Goal: Task Accomplishment & Management: Complete application form

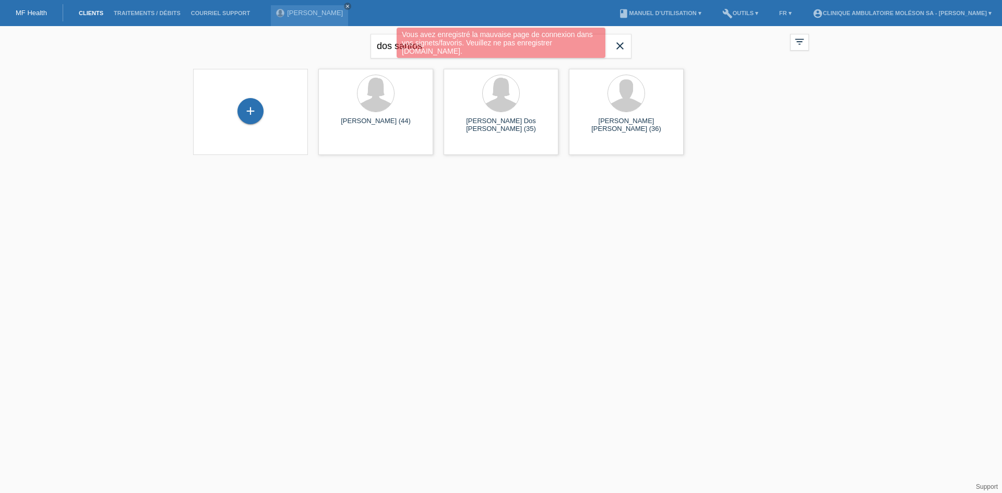
click at [622, 47] on div "Vous avez enregistré la mauvaise page de connexion dans vos signets/favoris. Ve…" at bounding box center [500, 44] width 601 height 33
click at [616, 45] on div "Vous avez enregistré la mauvaise page de connexion dans vos signets/favoris. Ve…" at bounding box center [500, 44] width 601 height 33
click at [618, 42] on div "Vous avez enregistré la mauvaise page de connexion dans vos signets/favoris. Ve…" at bounding box center [500, 44] width 601 height 33
click at [403, 168] on html "Vous avez enregistré la mauvaise page de connexion dans vos signets/favoris. Ve…" at bounding box center [501, 84] width 1002 height 168
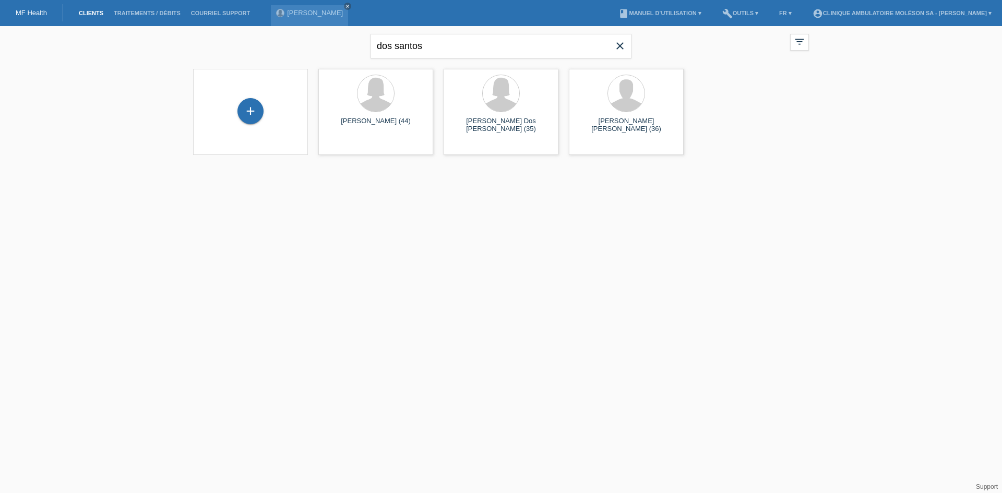
click at [619, 45] on icon "close" at bounding box center [620, 46] width 13 height 13
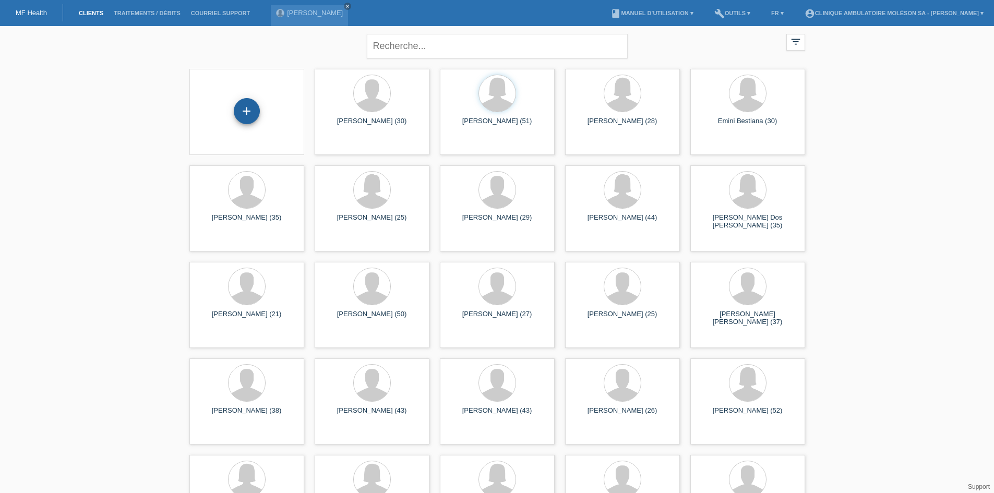
click at [259, 111] on div "+" at bounding box center [247, 111] width 26 height 26
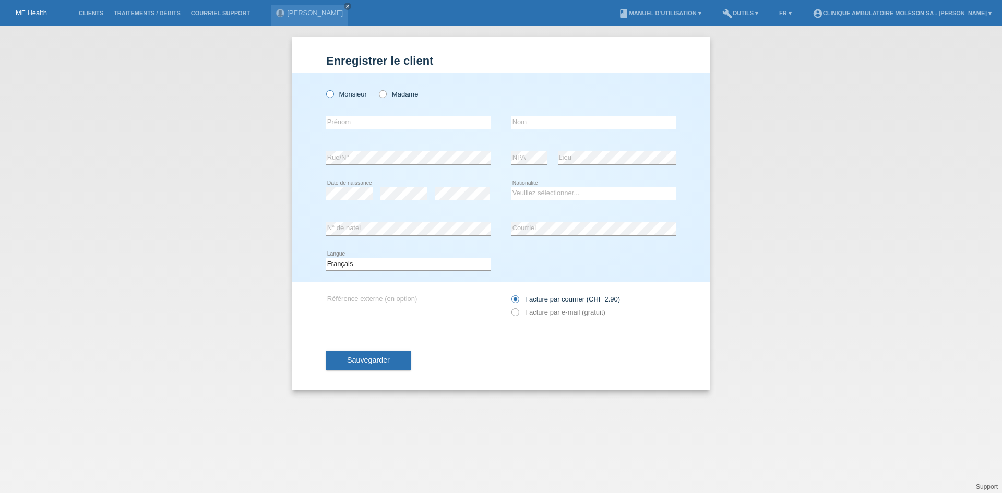
click at [355, 92] on label "Monsieur" at bounding box center [346, 94] width 41 height 8
click at [333, 92] on input "Monsieur" at bounding box center [329, 93] width 7 height 7
radio input "true"
click at [531, 124] on input "text" at bounding box center [594, 122] width 164 height 13
paste input "MOHAMED ALI"
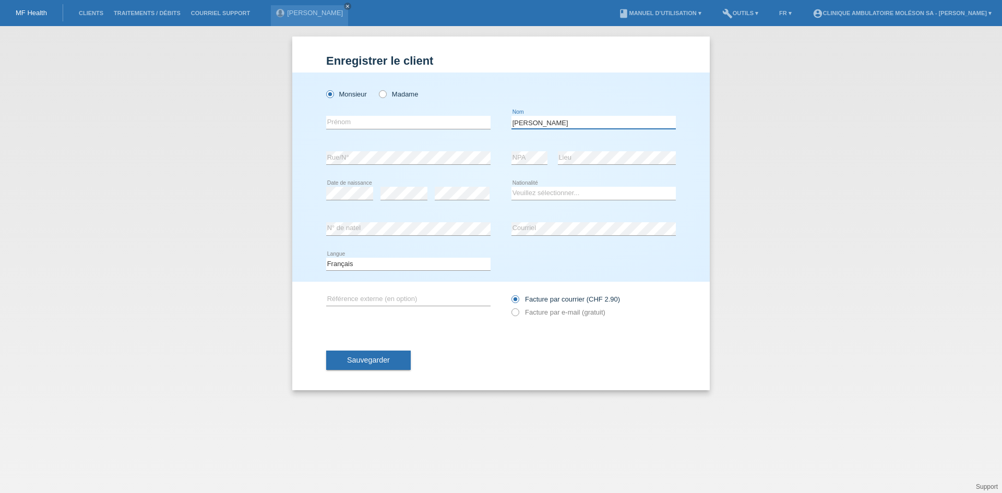
type input "MOHAMED ALI"
click at [364, 125] on input "text" at bounding box center [408, 122] width 164 height 13
paste input "Amar"
type input "Amar"
click at [559, 188] on select "Veuillez sélectionner... Suisse Allemagne Autriche Liechtenstein ------------ A…" at bounding box center [594, 193] width 164 height 13
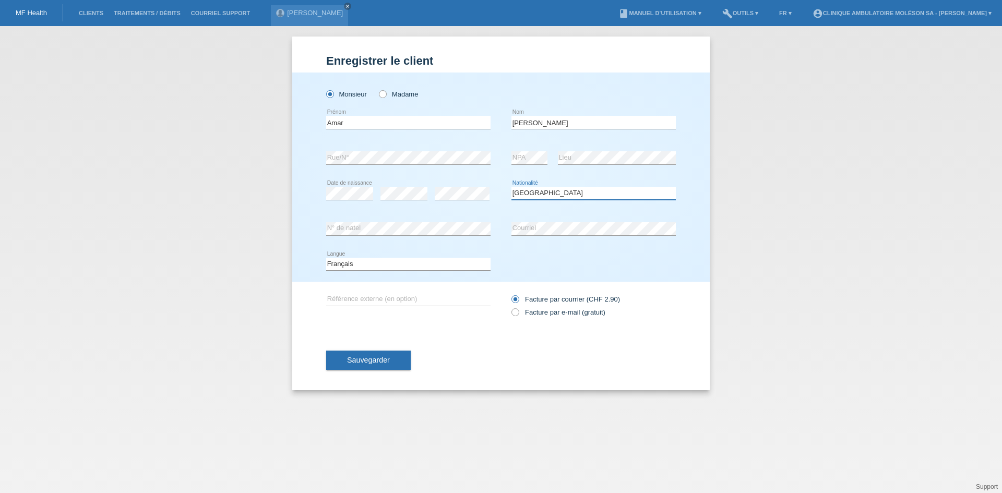
click at [512, 187] on select "Veuillez sélectionner... Suisse Allemagne Autriche Liechtenstein ------------ A…" at bounding box center [594, 193] width 164 height 13
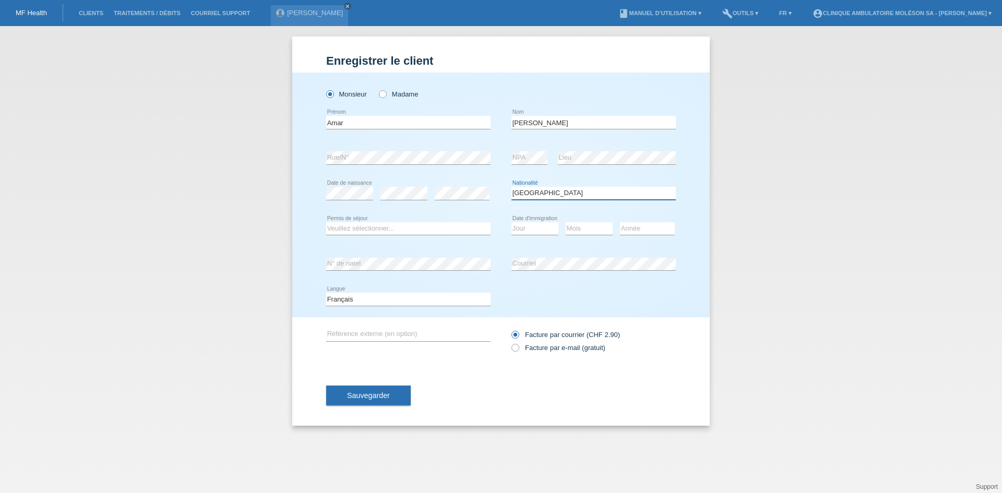
click at [550, 194] on select "Veuillez sélectionner... Suisse Allemagne Autriche Liechtenstein ------------ A…" at bounding box center [594, 193] width 164 height 13
click at [562, 188] on select "Veuillez sélectionner... Suisse Allemagne Autriche Liechtenstein ------------ A…" at bounding box center [594, 193] width 164 height 13
click at [542, 196] on select "Veuillez sélectionner... Suisse Allemagne Autriche Liechtenstein ------------ A…" at bounding box center [594, 193] width 164 height 13
click at [541, 193] on select "Veuillez sélectionner... Suisse Allemagne Autriche Liechtenstein ------------ A…" at bounding box center [594, 193] width 164 height 13
select select "ER"
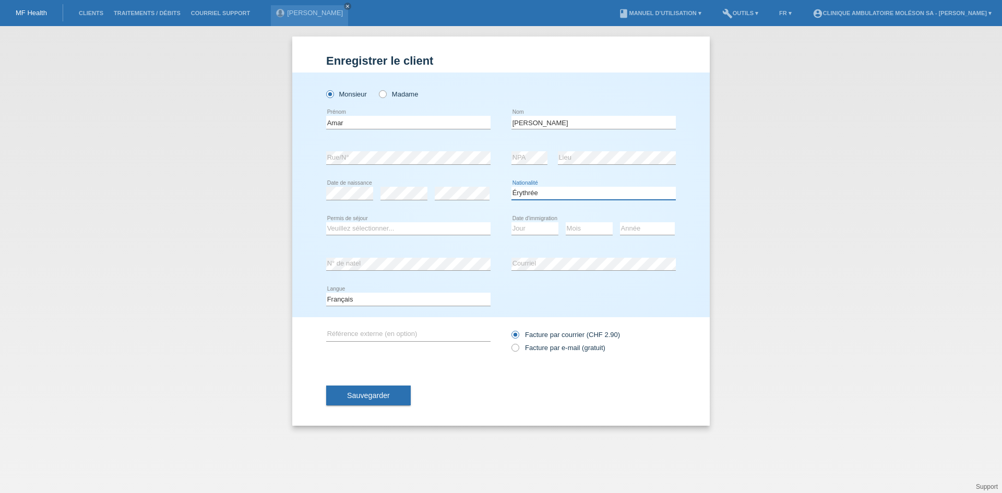
click at [512, 187] on select "Veuillez sélectionner... Suisse Allemagne Autriche Liechtenstein ------------ A…" at bounding box center [594, 193] width 164 height 13
click at [396, 227] on select "Veuillez sélectionner... C B B - Statut de réfugié Autre" at bounding box center [408, 228] width 164 height 13
select select "B"
click at [326, 222] on select "Veuillez sélectionner... C B B - Statut de réfugié Autre" at bounding box center [408, 228] width 164 height 13
click at [526, 231] on select "Jour 01 02 03 04 05 06 07 08 09 10 11" at bounding box center [535, 228] width 47 height 13
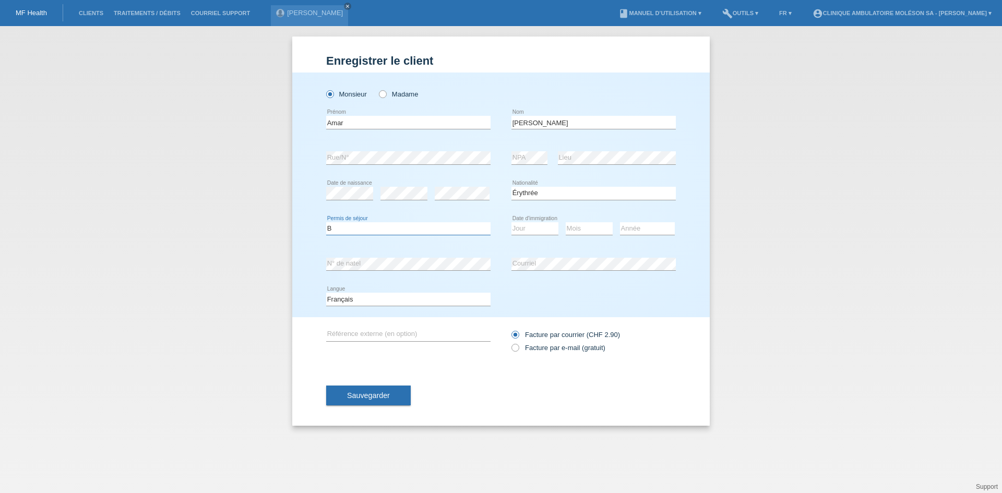
click at [391, 230] on select "Veuillez sélectionner... C B B - Statut de réfugié Autre" at bounding box center [408, 228] width 164 height 13
click at [533, 229] on select "Jour 01 02 03 04 05 06 07 08 09 10 11" at bounding box center [535, 228] width 47 height 13
click at [576, 386] on div "Sauvegarder" at bounding box center [501, 395] width 350 height 61
click at [551, 347] on label "Facture par e-mail (gratuit)" at bounding box center [559, 348] width 94 height 8
click at [518, 347] on input "Facture par e-mail (gratuit)" at bounding box center [515, 350] width 7 height 13
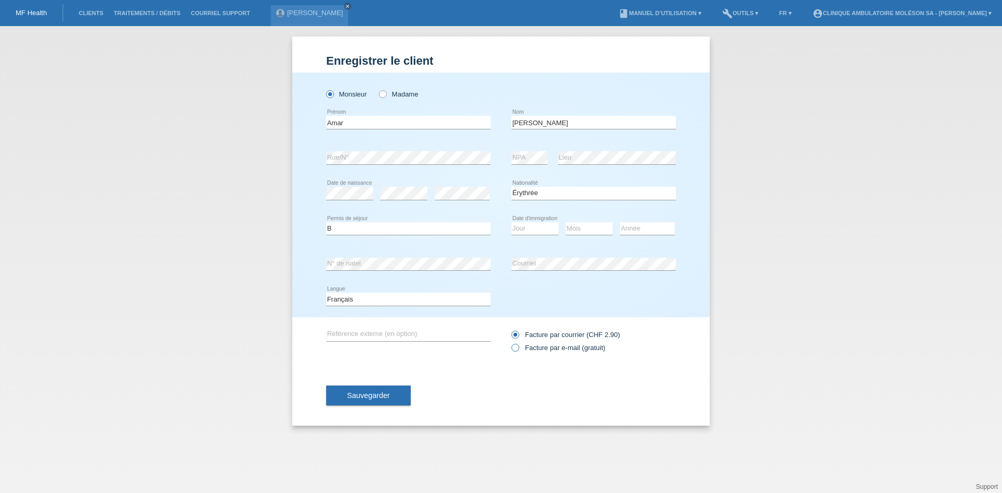
radio input "true"
click at [529, 231] on select "Jour 01 02 03 04 05 06 07 08 09 10 11" at bounding box center [535, 228] width 47 height 13
click at [469, 222] on select "Veuillez sélectionner... C B B - Statut de réfugié Autre" at bounding box center [408, 228] width 164 height 13
click at [326, 222] on select "Veuillez sélectionner... C B B - Statut de réfugié Autre" at bounding box center [408, 228] width 164 height 13
click at [532, 231] on select "Jour 01 02 03 04 05 06 07 08 09 10 11" at bounding box center [535, 228] width 47 height 13
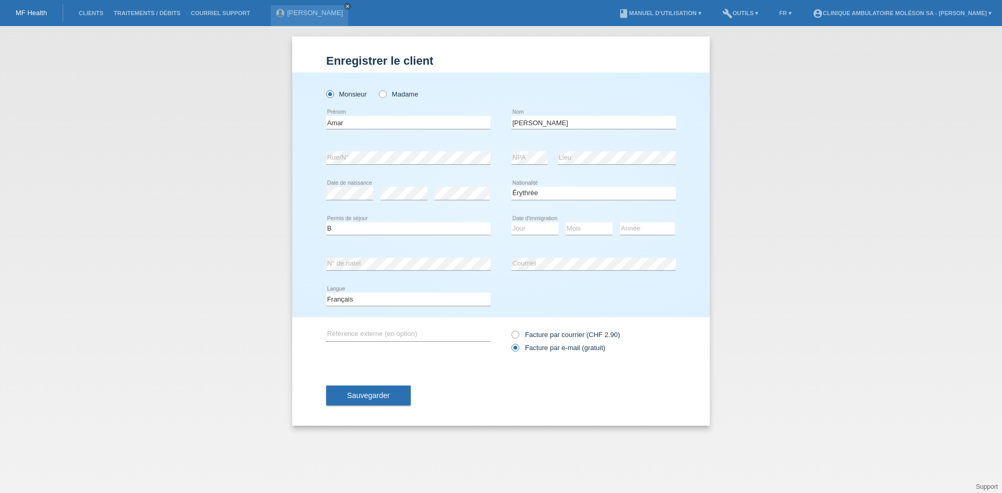
click at [524, 208] on div "Veuillez sélectionner... Suisse Allemagne Autriche Liechtenstein ------------ A…" at bounding box center [594, 193] width 164 height 35
click at [442, 231] on select "Veuillez sélectionner... C B B - Statut de réfugié Autre" at bounding box center [408, 228] width 164 height 13
click at [326, 222] on select "Veuillez sélectionner... C B B - Statut de réfugié Autre" at bounding box center [408, 228] width 164 height 13
click at [446, 230] on select "Veuillez sélectionner... C B B - Statut de réfugié Autre" at bounding box center [408, 228] width 164 height 13
select select "B"
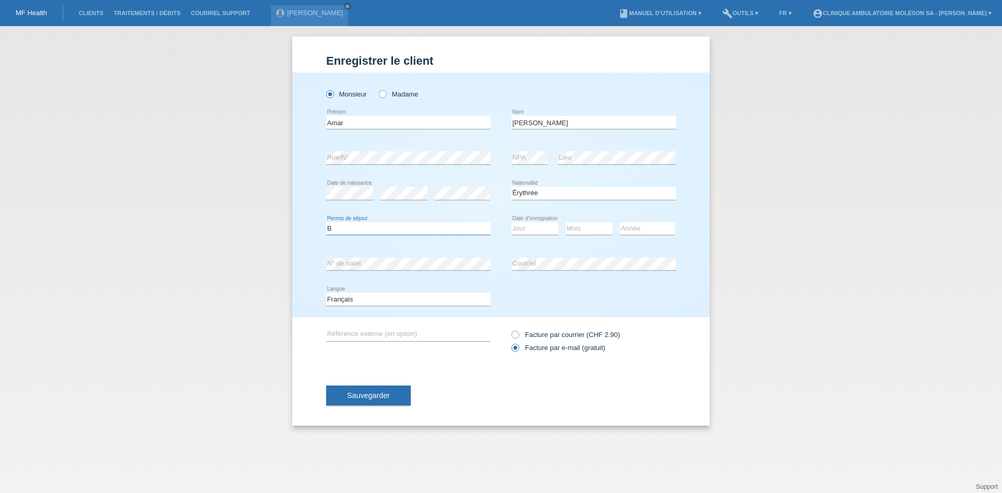
click at [326, 222] on select "Veuillez sélectionner... C B B - Statut de réfugié Autre" at bounding box center [408, 228] width 164 height 13
click at [538, 228] on select "Jour 01 02 03 04 05 06 07 08 09 10 11" at bounding box center [535, 228] width 47 height 13
select select "25"
click at [581, 234] on div "Mois 01 02 03 04 05 06 07 08 09 10 11 12 error" at bounding box center [589, 228] width 47 height 13
select select "09"
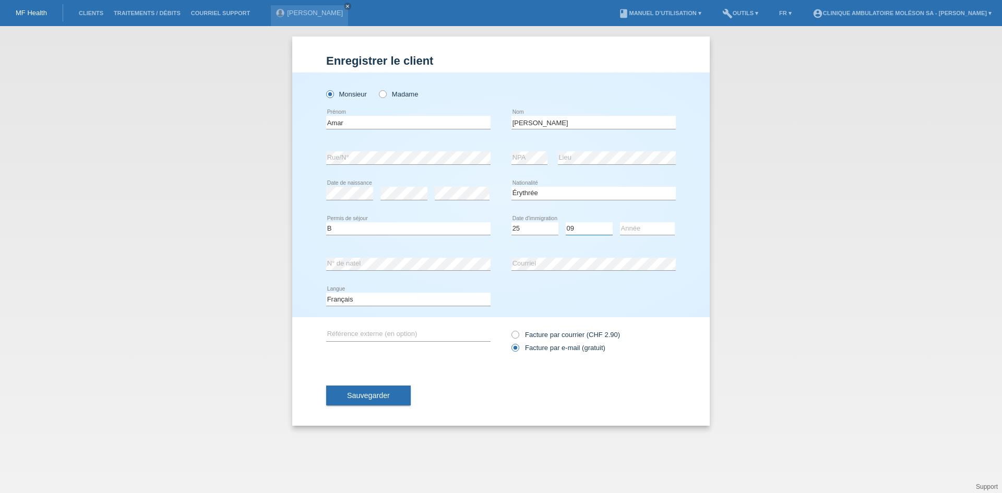
click at [566, 222] on select "Mois 01 02 03 04 05 06 07 08 09 10 11" at bounding box center [589, 228] width 47 height 13
click at [655, 227] on select "Année 2025 2024 2023 2022 2021 2020 2019 2018 2017 2016 2015 2014 2013 2012 201…" at bounding box center [647, 228] width 55 height 13
click at [539, 228] on select "Jour 01 02 03 04 05 06 07 08 09 10 11" at bounding box center [535, 228] width 47 height 13
select select "24"
click at [512, 222] on select "Jour 01 02 03 04 05 06 07 08 09 10 11" at bounding box center [535, 228] width 47 height 13
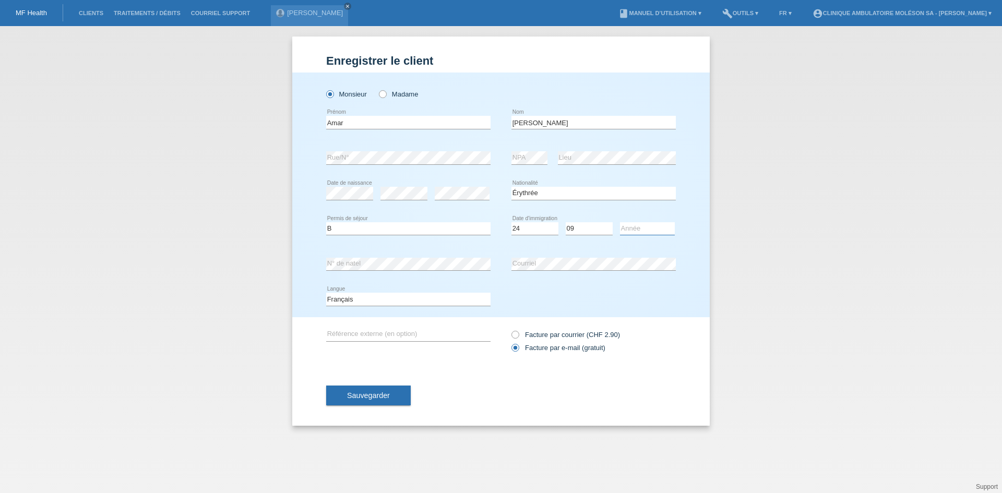
click at [635, 231] on select "Année 2025 2024 2023 2022 2021 2020 2019 2018 2017 2016 2015 2014 2013 2012 201…" at bounding box center [647, 228] width 55 height 13
select select "2014"
click at [620, 222] on select "Année 2025 2024 2023 2022 2021 2020 2019 2018 2017 2016 2015 2014 2013 2012 201…" at bounding box center [647, 228] width 55 height 13
click at [394, 392] on button "Sauvegarder" at bounding box center [368, 396] width 85 height 20
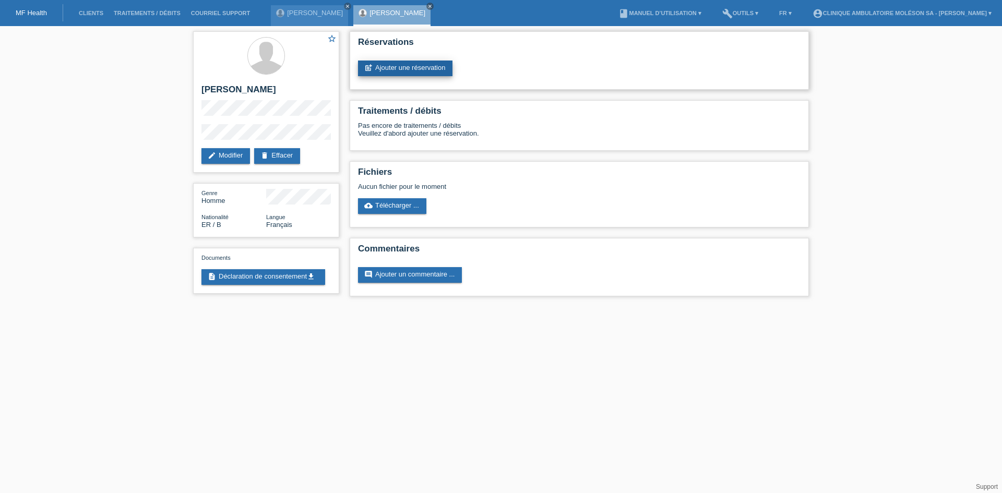
click at [422, 70] on link "post_add Ajouter une réservation" at bounding box center [405, 69] width 94 height 16
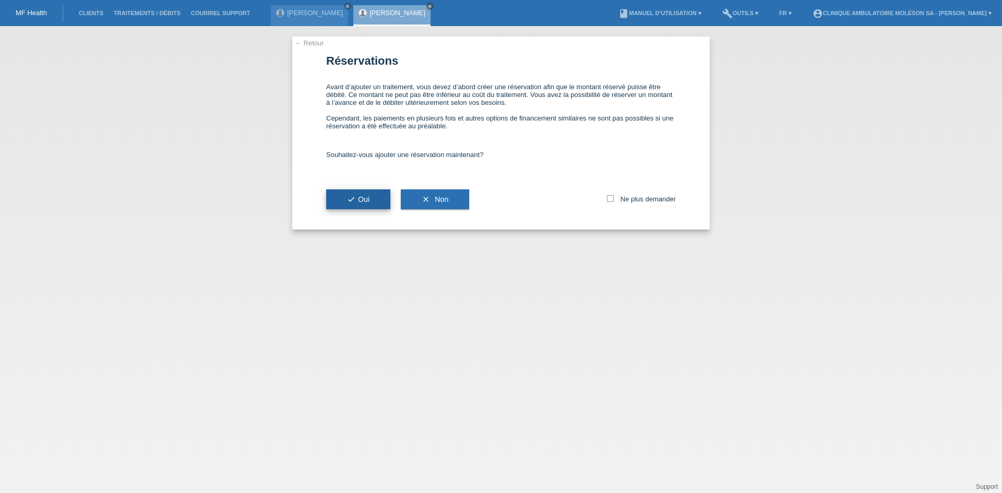
click at [375, 200] on button "check Oui" at bounding box center [358, 199] width 64 height 20
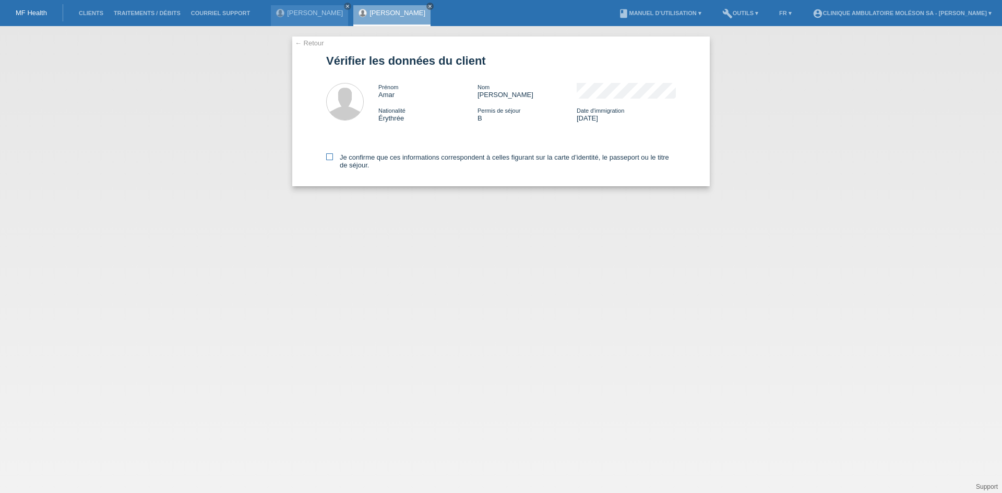
click at [372, 161] on label "Je confirme que ces informations correspondent à celles figurant sur la carte d…" at bounding box center [501, 161] width 350 height 16
click at [333, 160] on input "Je confirme que ces informations correspondent à celles figurant sur la carte d…" at bounding box center [329, 156] width 7 height 7
checkbox input "true"
